Goal: Navigation & Orientation: Find specific page/section

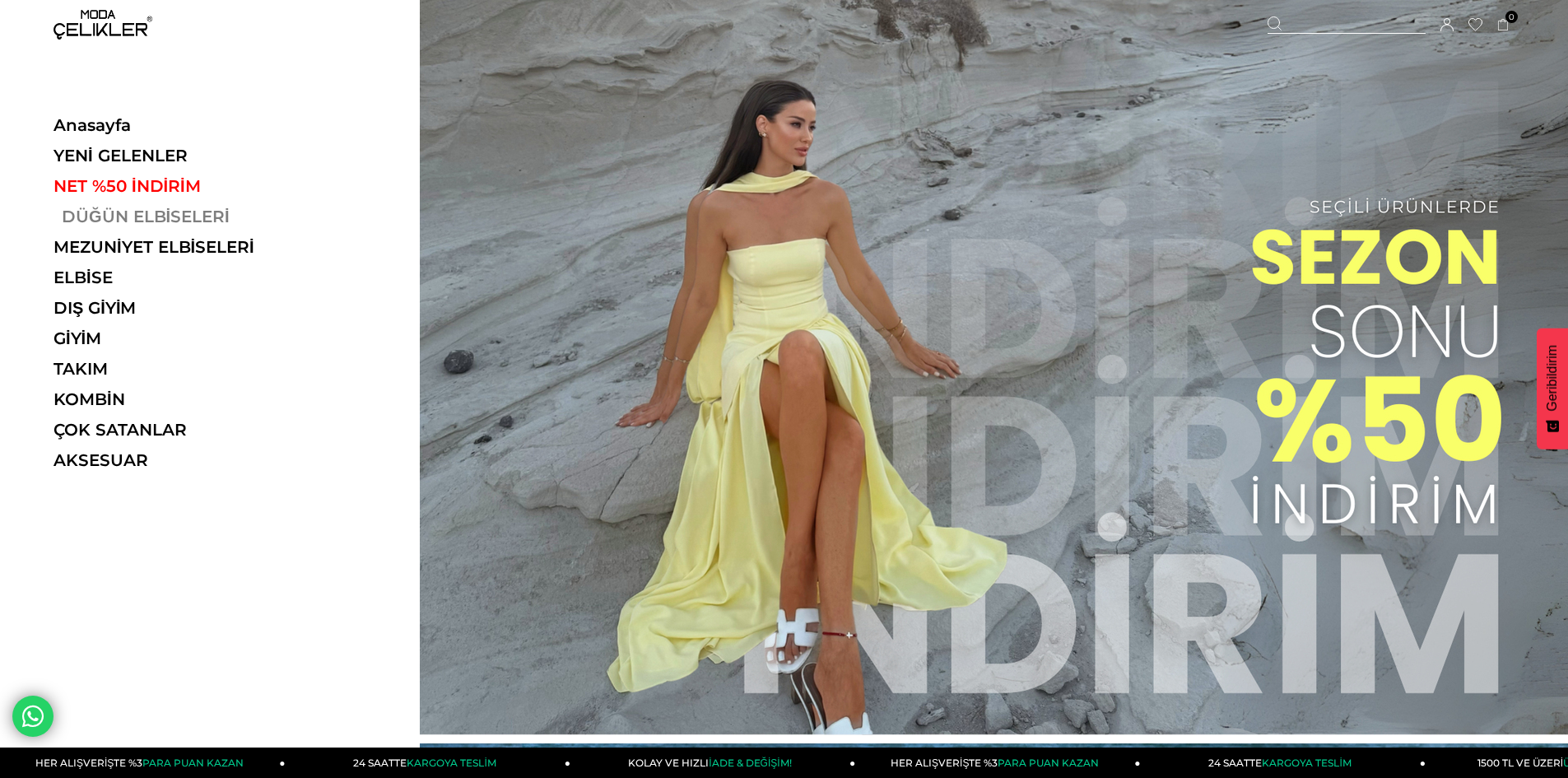
click at [143, 226] on link "DÜĞÜN ELBİSELERİ" at bounding box center [166, 217] width 226 height 20
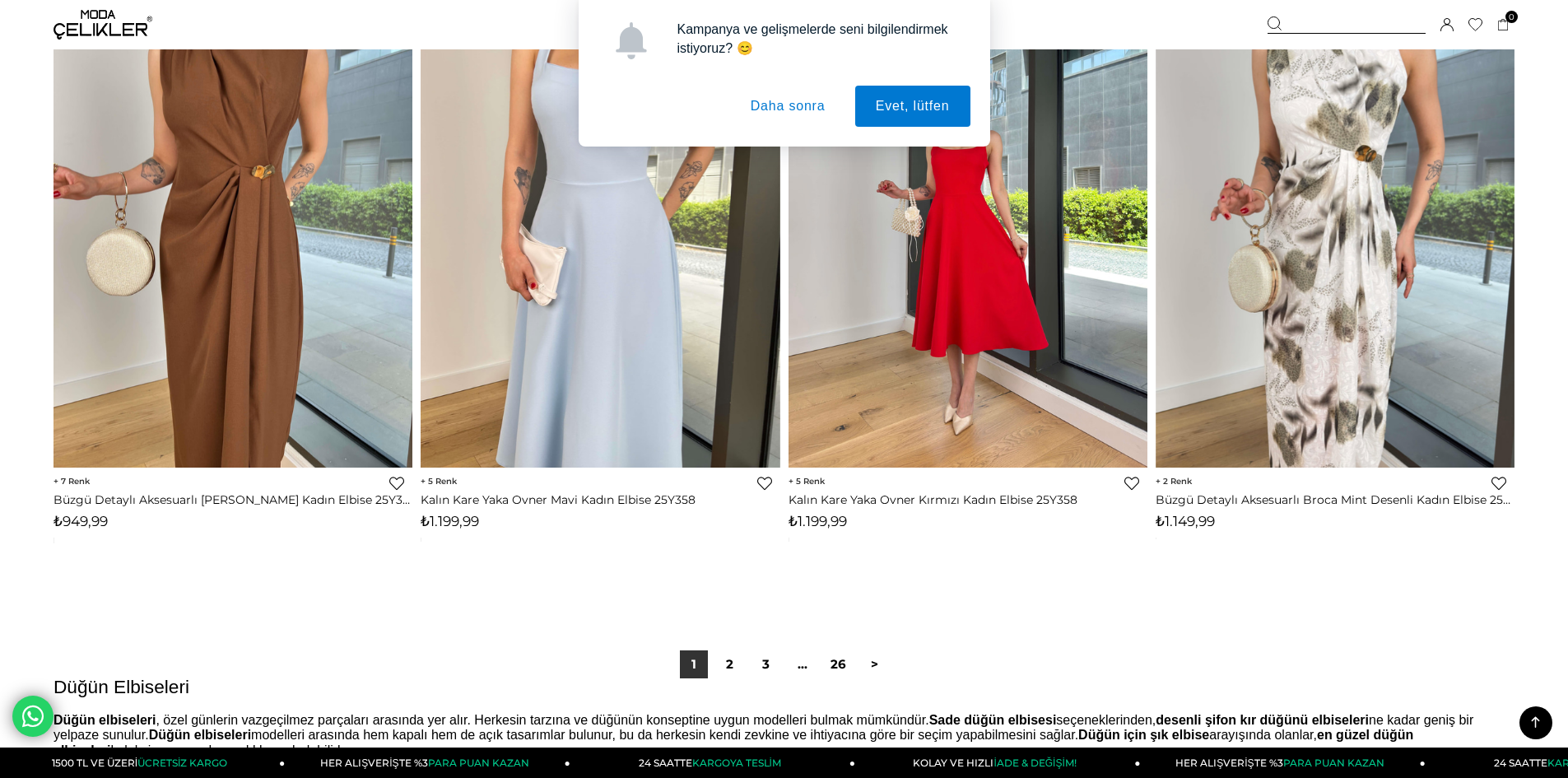
scroll to position [12191, 0]
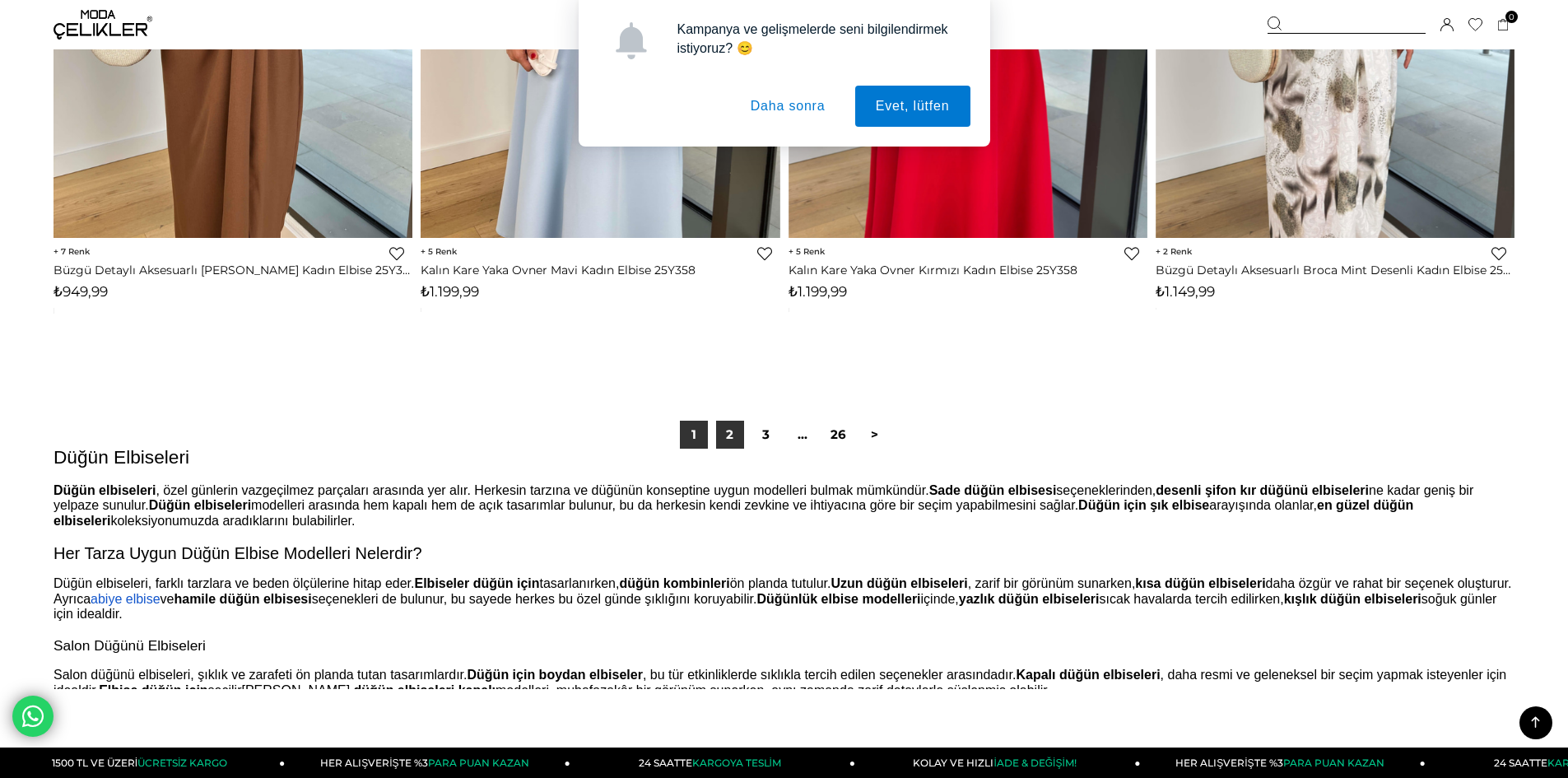
click at [735, 433] on link "2" at bounding box center [730, 435] width 28 height 28
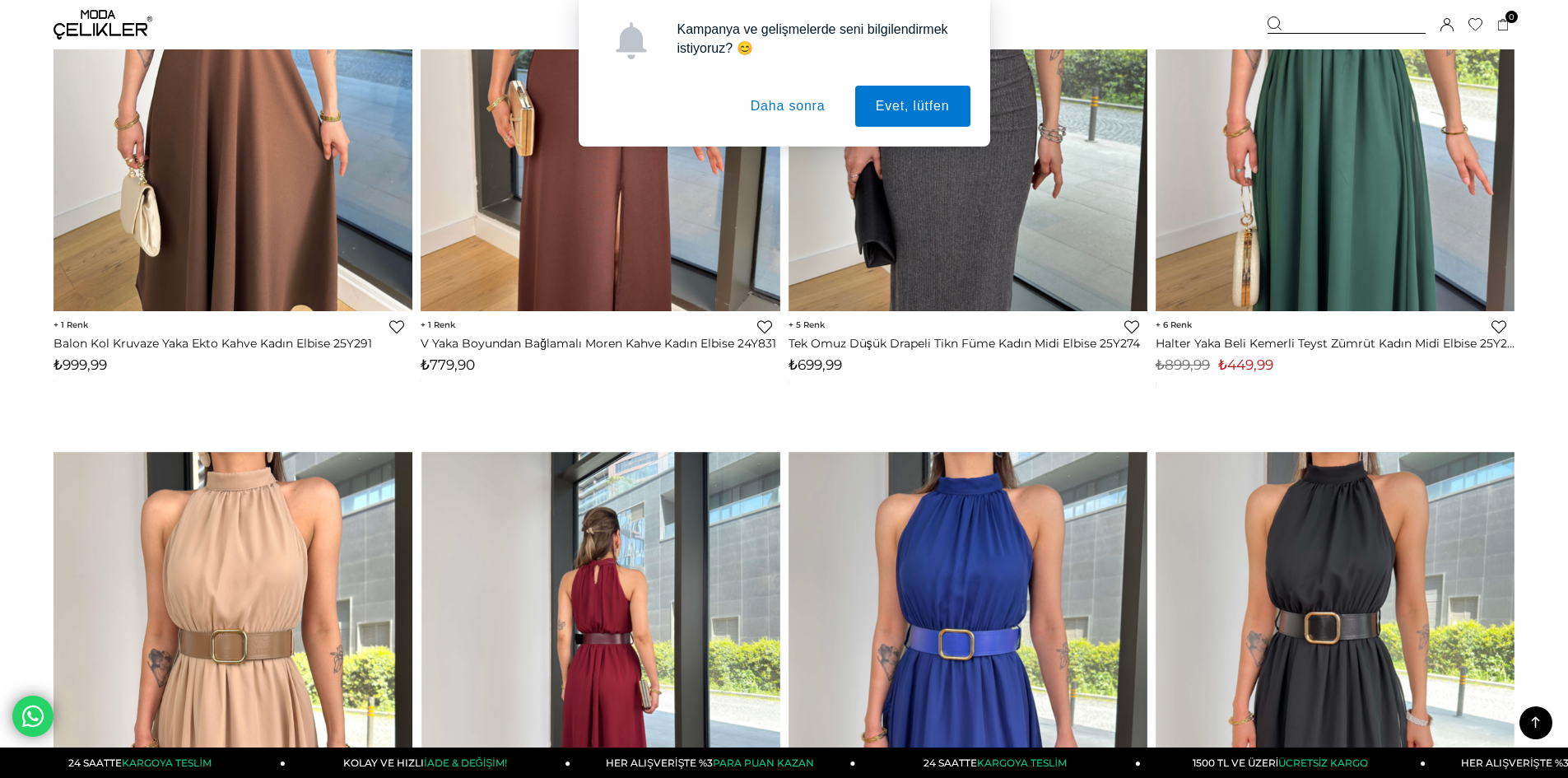
scroll to position [4366, 0]
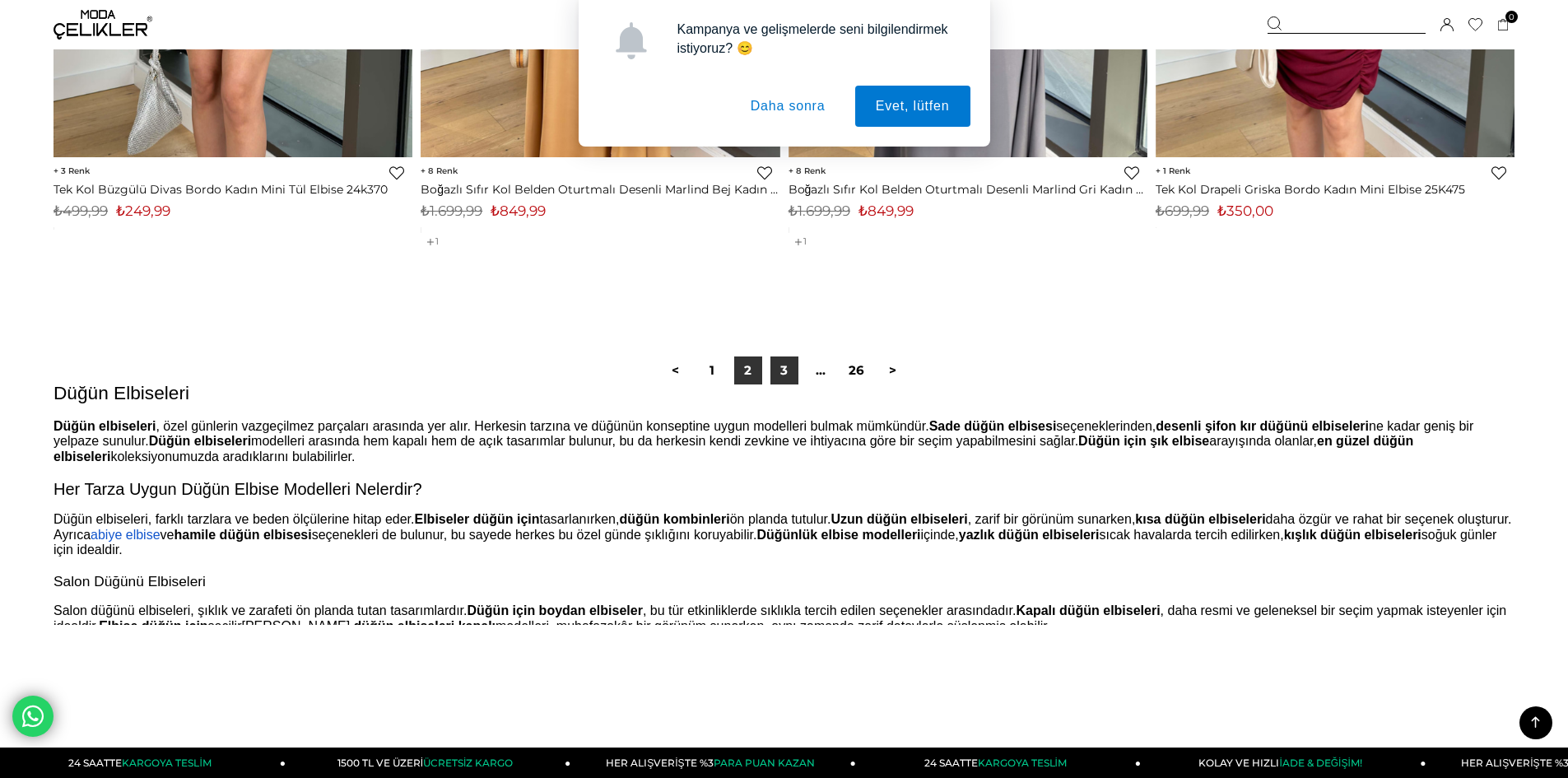
click at [787, 374] on link "3" at bounding box center [784, 371] width 28 height 28
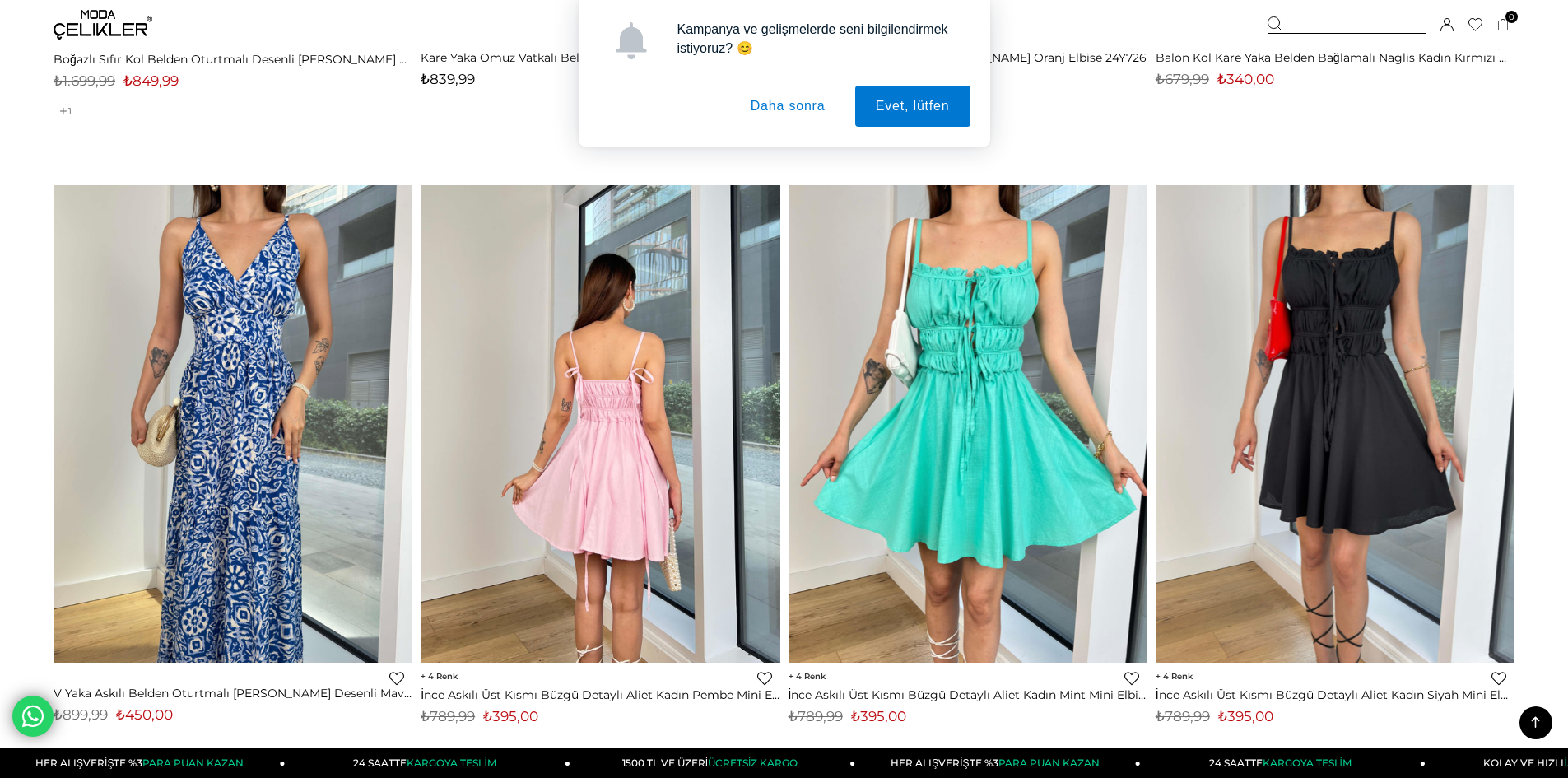
scroll to position [11780, 0]
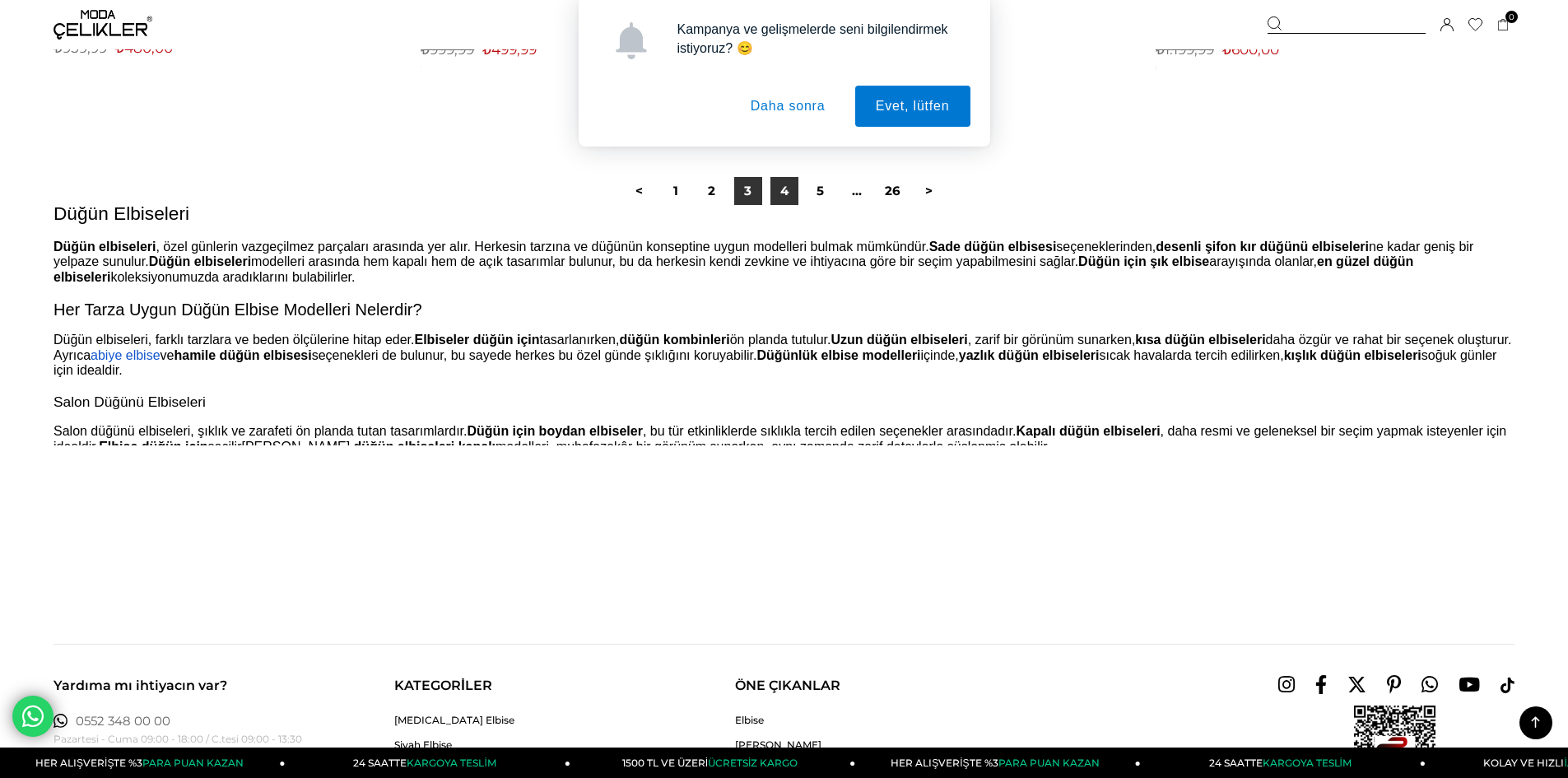
click at [792, 188] on link "4" at bounding box center [784, 191] width 28 height 28
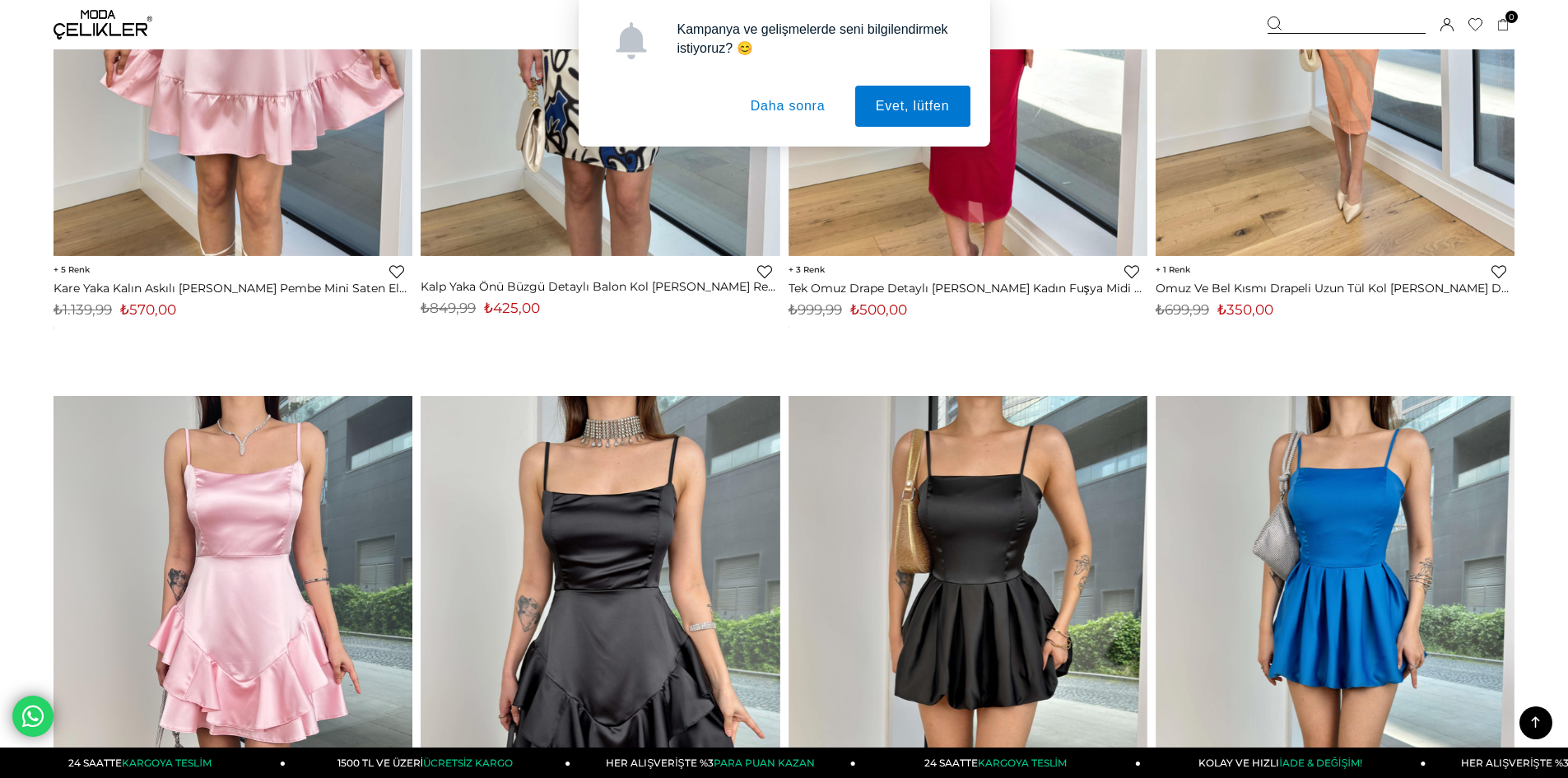
scroll to position [2059, 0]
